Goal: Entertainment & Leisure: Consume media (video, audio)

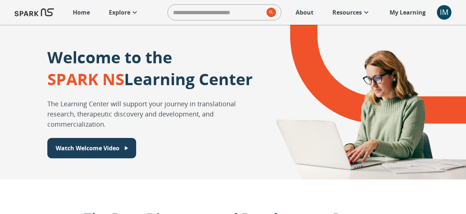
click at [126, 15] on p "Explore" at bounding box center [119, 12] width 21 height 9
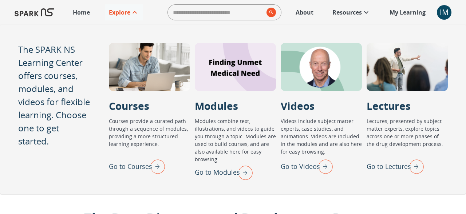
click at [414, 167] on img "Go to Lectures" at bounding box center [415, 166] width 18 height 19
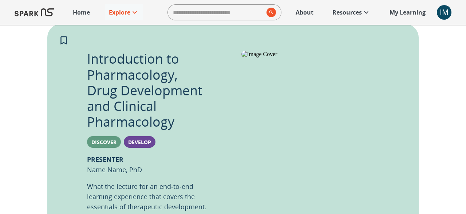
scroll to position [130, 0]
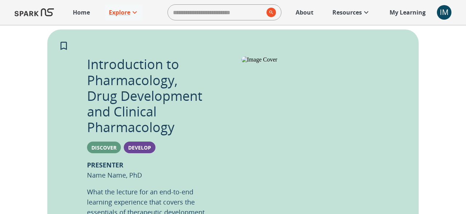
click at [269, 63] on img at bounding box center [319, 59] width 154 height 7
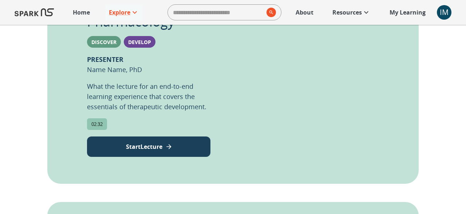
scroll to position [239, 0]
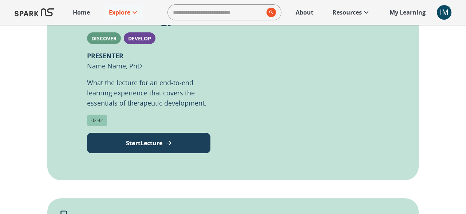
click at [134, 137] on button "Start Lecture" at bounding box center [148, 143] width 123 height 20
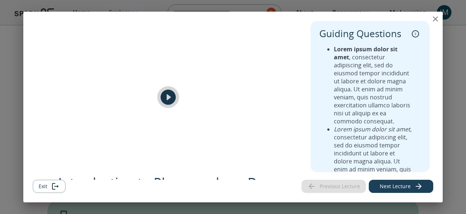
click at [170, 94] on icon "play" at bounding box center [168, 97] width 15 height 15
click at [437, 18] on icon "close" at bounding box center [435, 18] width 5 height 5
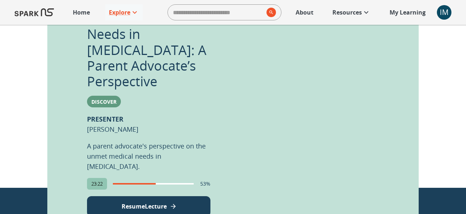
scroll to position [479, 0]
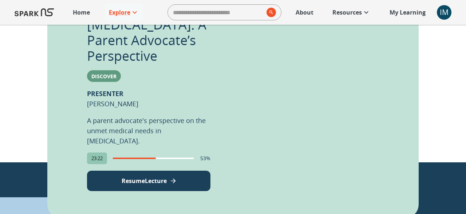
click at [115, 153] on div "53%" at bounding box center [162, 159] width 98 height 12
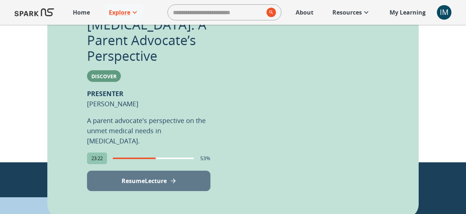
click at [122, 177] on p "Resume Lecture" at bounding box center [144, 181] width 45 height 9
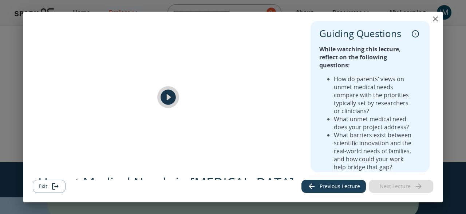
click at [168, 95] on icon "play" at bounding box center [168, 97] width 18 height 18
